Goal: Check status

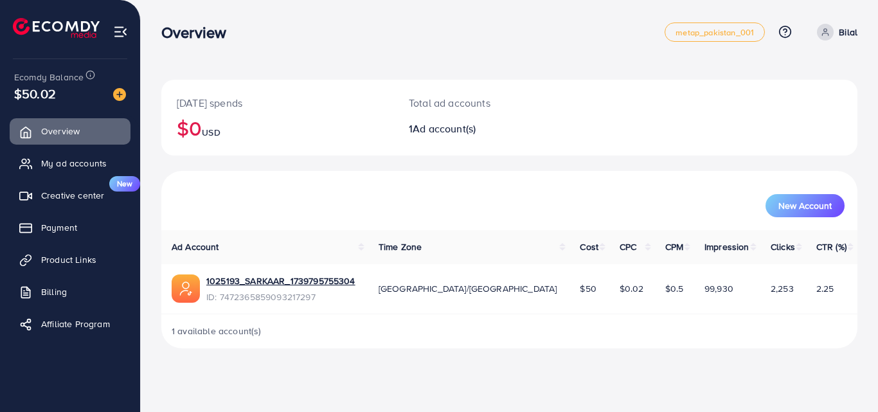
click at [339, 151] on div "[DATE] spends $0 USD" at bounding box center [277, 118] width 232 height 76
click at [72, 220] on link "Payment" at bounding box center [70, 228] width 121 height 26
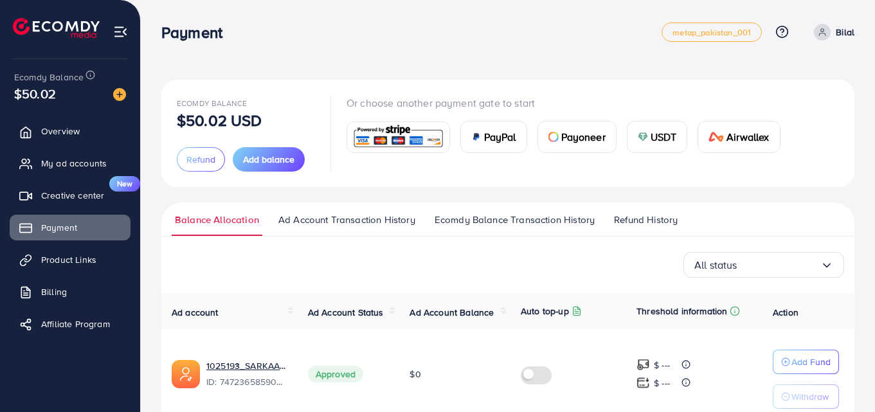
click at [506, 229] on link "Ecomdy Balance Transaction History" at bounding box center [514, 224] width 166 height 23
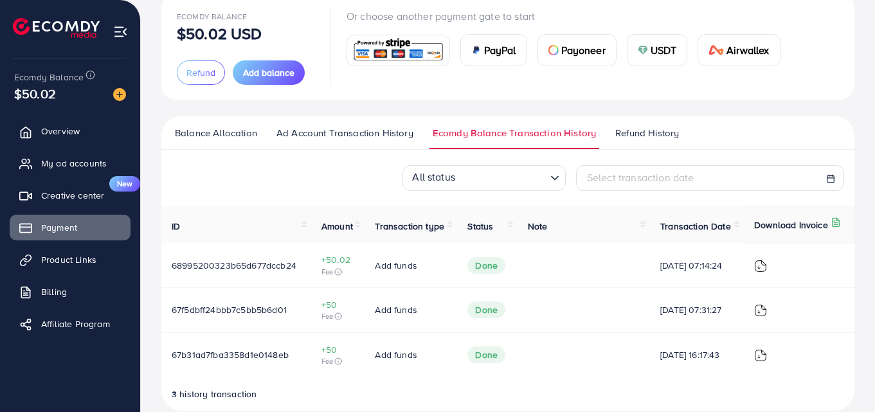
scroll to position [106, 0]
